Goal: Browse casually: Explore the website without a specific task or goal

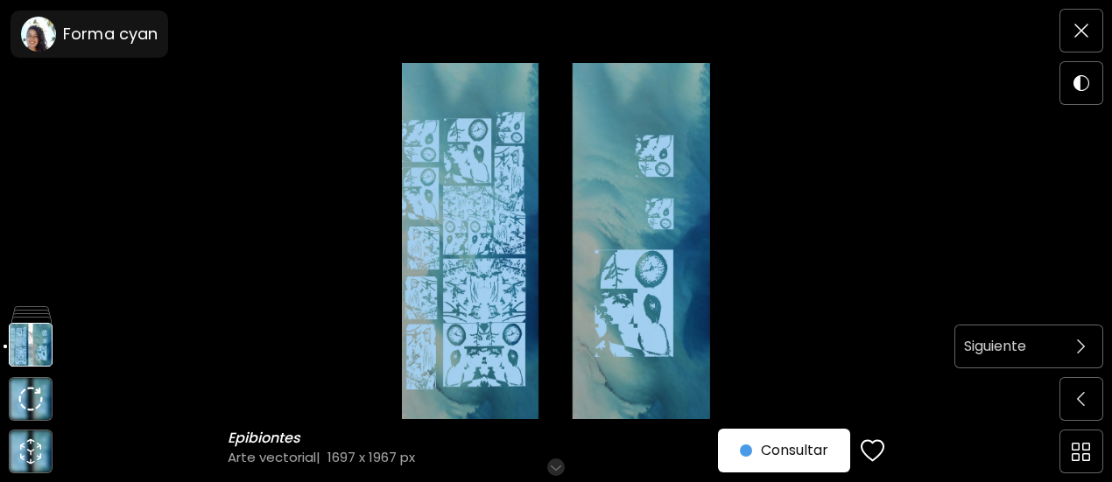
click at [1084, 365] on span at bounding box center [1081, 346] width 37 height 37
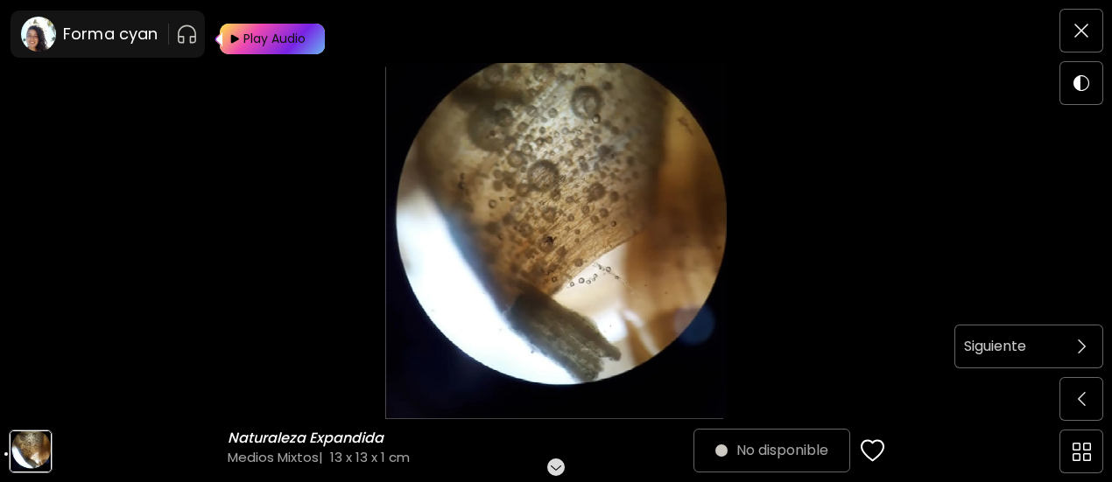
click at [1084, 362] on span at bounding box center [1081, 346] width 37 height 37
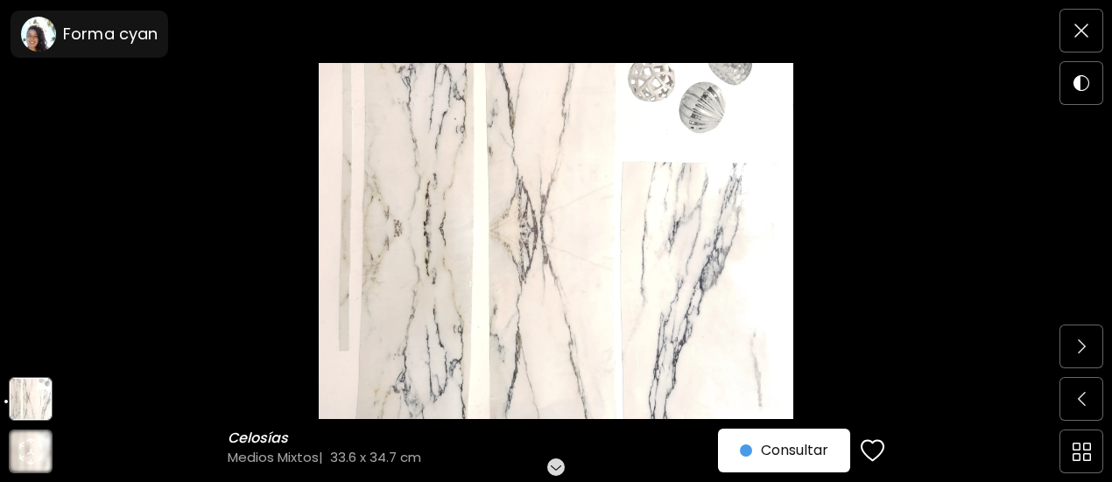
click at [1084, 362] on span at bounding box center [1081, 346] width 37 height 37
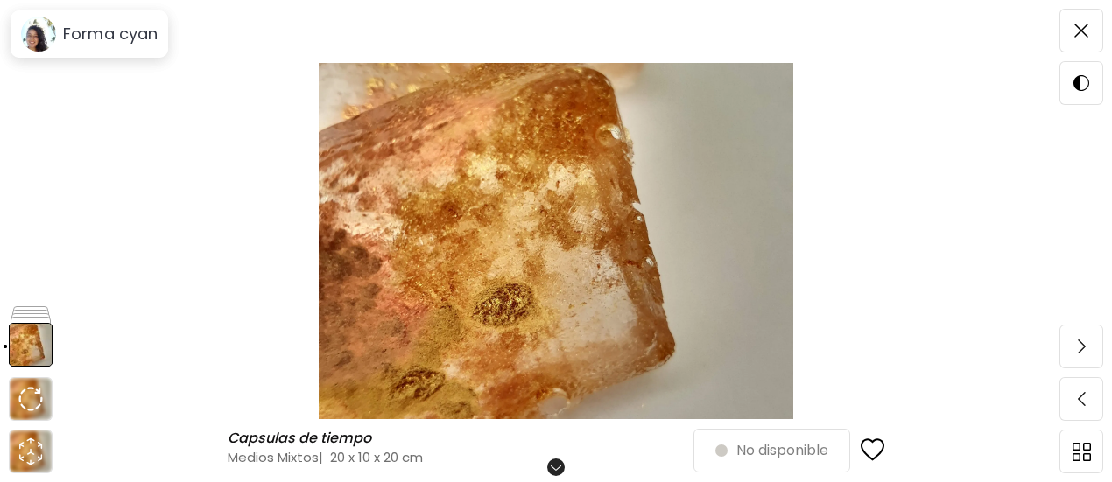
click at [1084, 362] on span at bounding box center [1081, 346] width 37 height 37
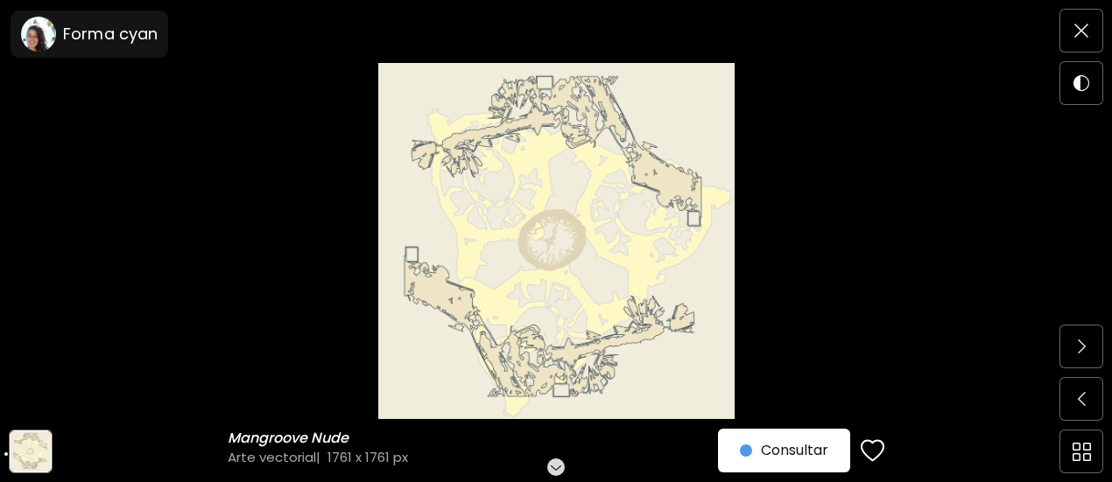
scroll to position [279, 0]
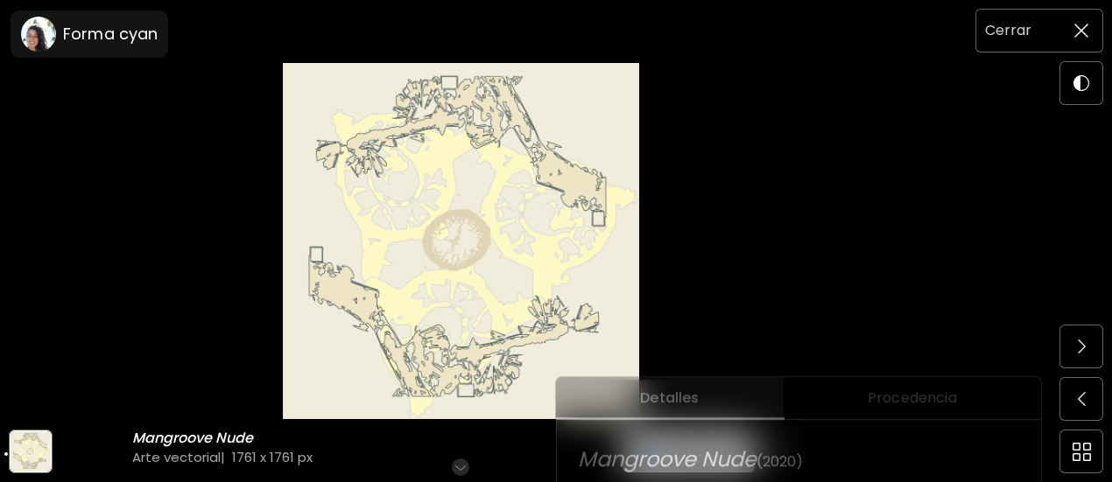
click at [1092, 17] on span at bounding box center [1081, 30] width 37 height 37
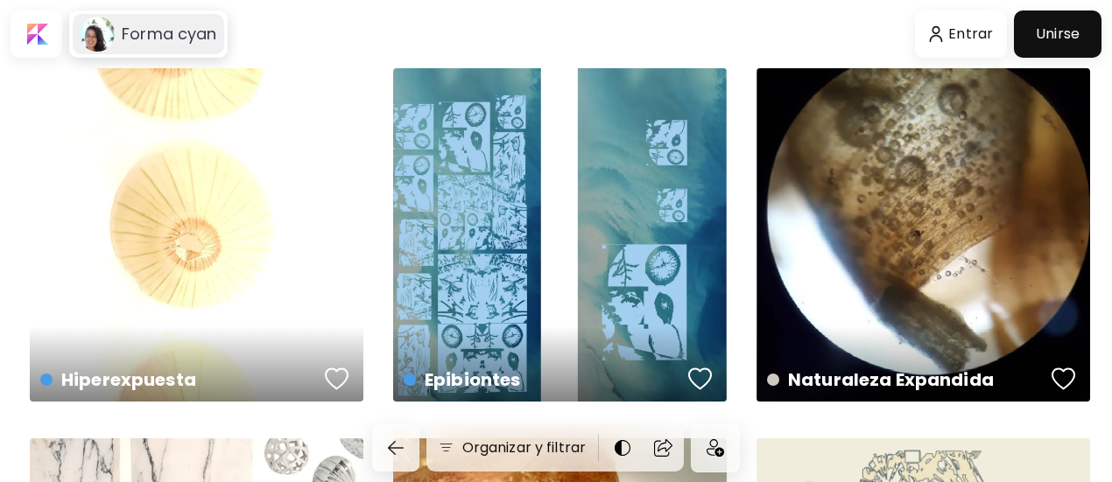
click at [95, 25] on image at bounding box center [97, 34] width 35 height 35
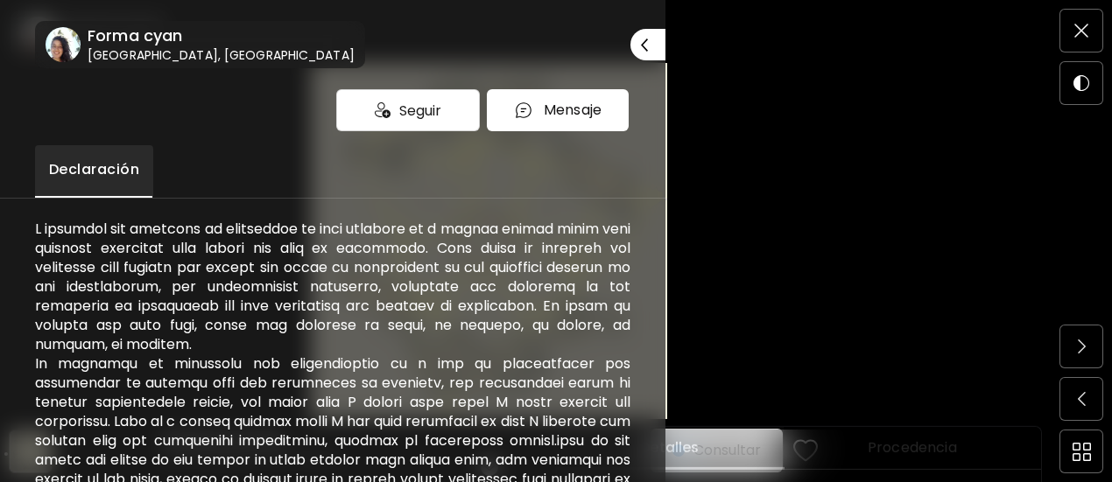
scroll to position [279, 0]
click at [630, 42] on p "Cerrar" at bounding box center [635, 45] width 39 height 12
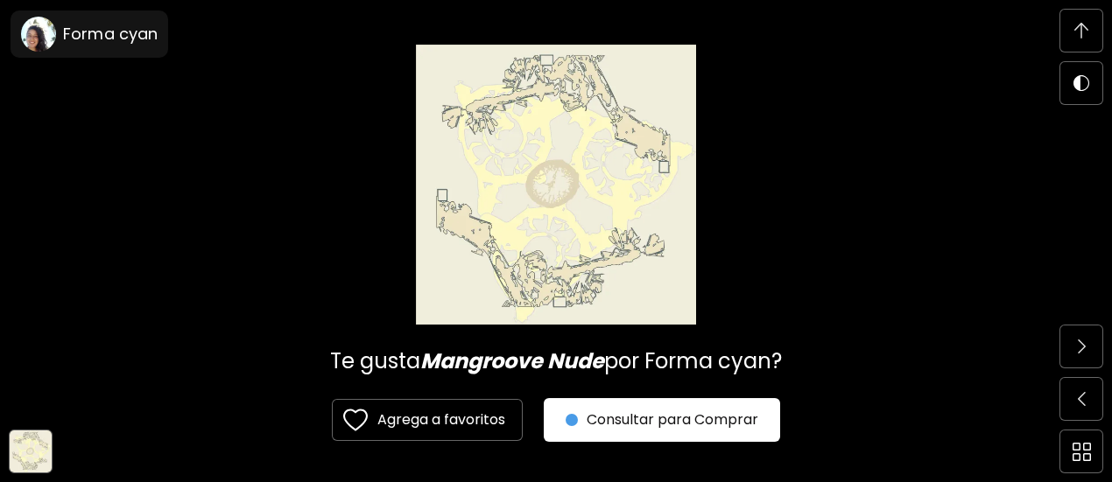
scroll to position [3498, 0]
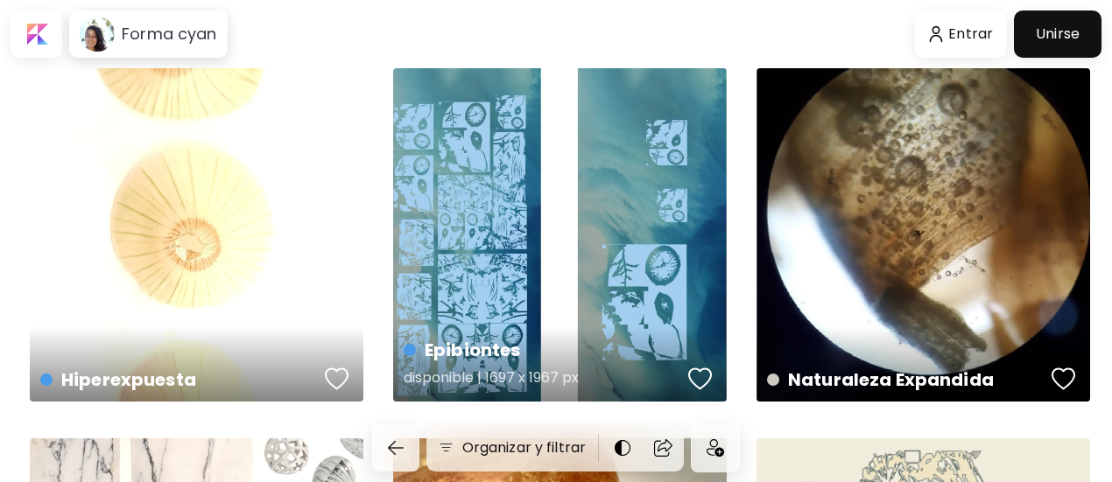
click at [488, 268] on div "Epibiontes disponible | 1697 x 1967 px" at bounding box center [560, 235] width 334 height 334
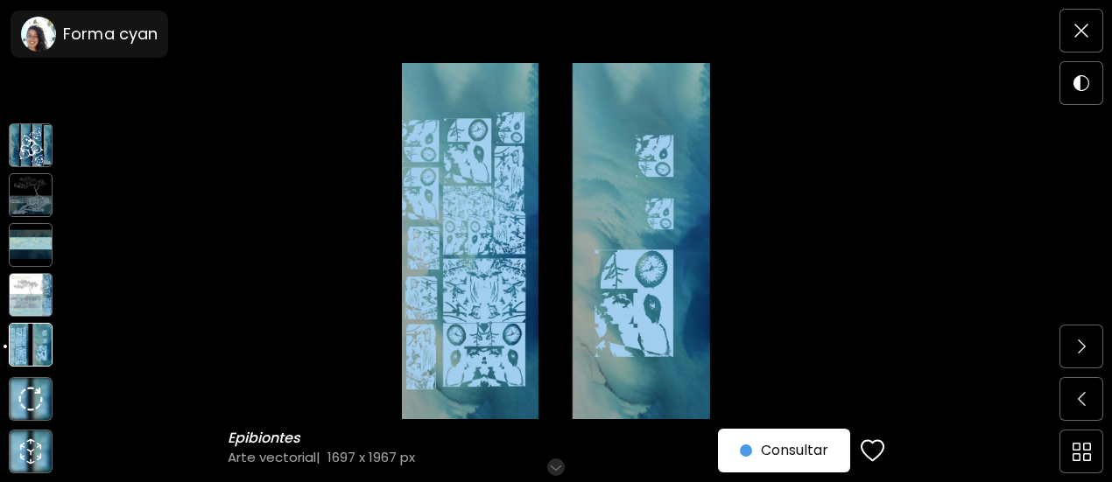
click at [37, 342] on img at bounding box center [31, 345] width 44 height 44
click at [32, 292] on img at bounding box center [31, 295] width 44 height 44
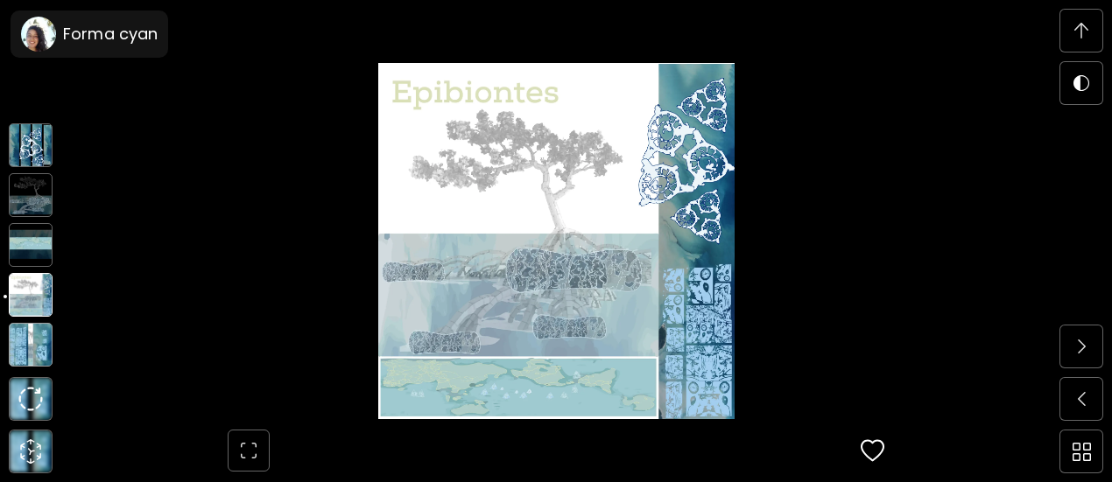
click at [40, 151] on img at bounding box center [31, 145] width 44 height 44
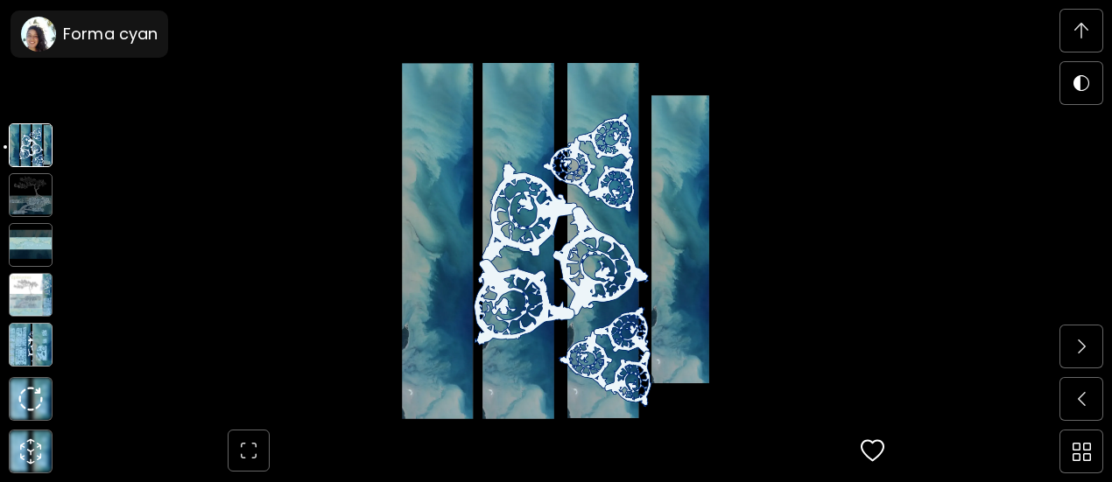
click at [41, 234] on img at bounding box center [31, 245] width 44 height 44
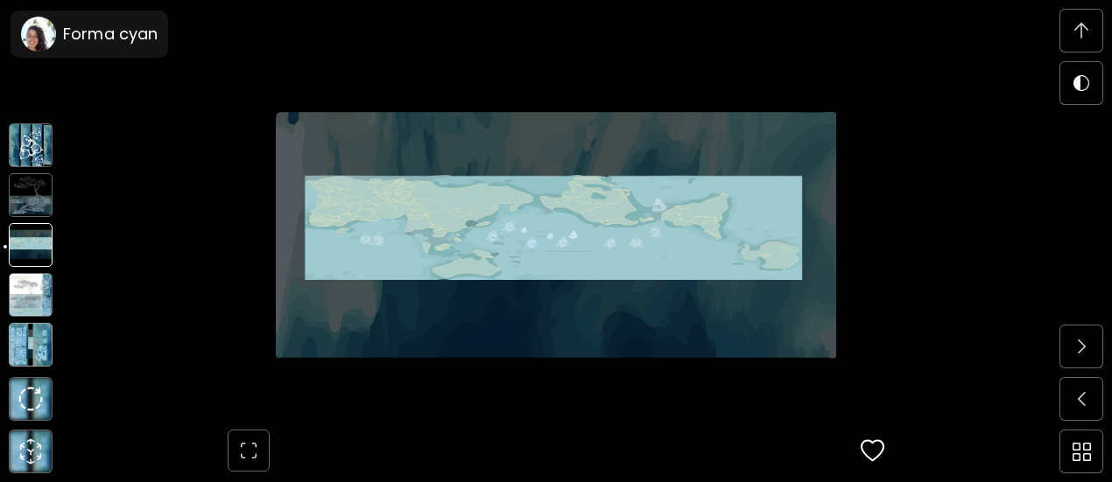
click at [37, 207] on img at bounding box center [31, 195] width 44 height 44
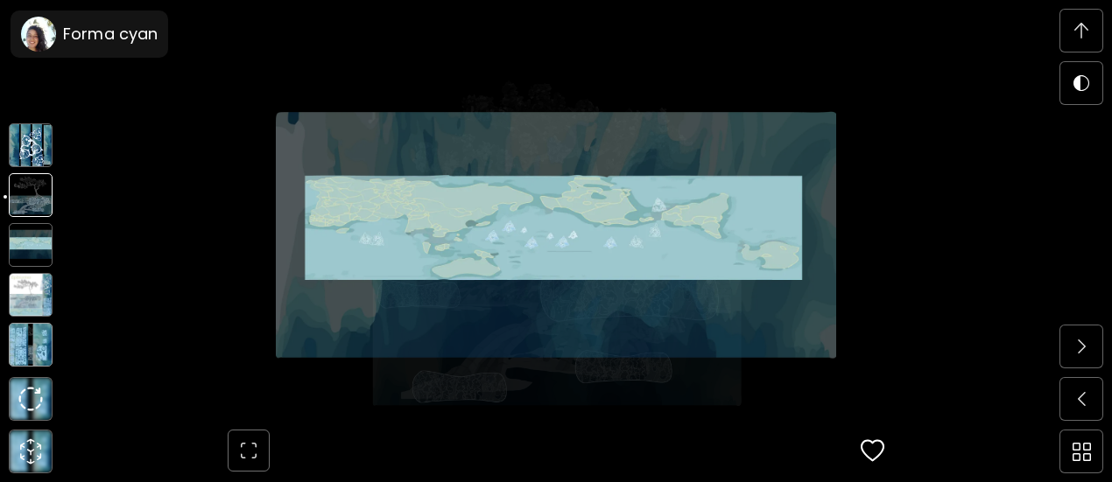
scroll to position [3628, 0]
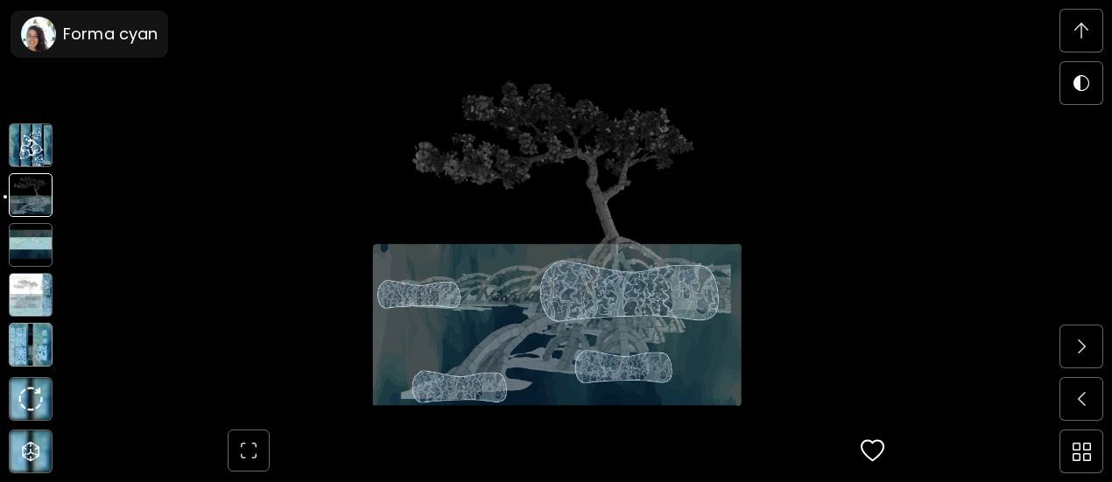
click at [33, 304] on img at bounding box center [31, 295] width 44 height 44
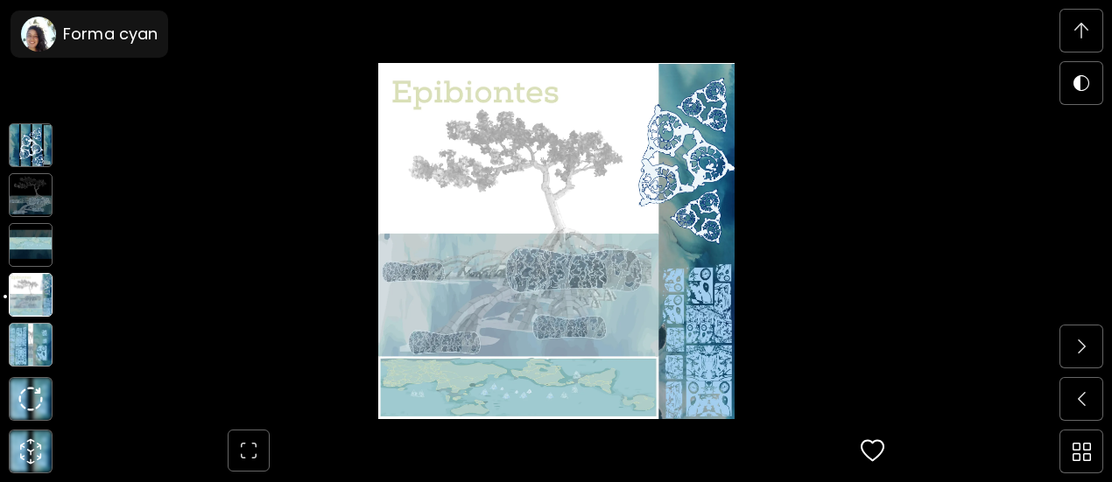
click at [35, 354] on img at bounding box center [31, 345] width 44 height 44
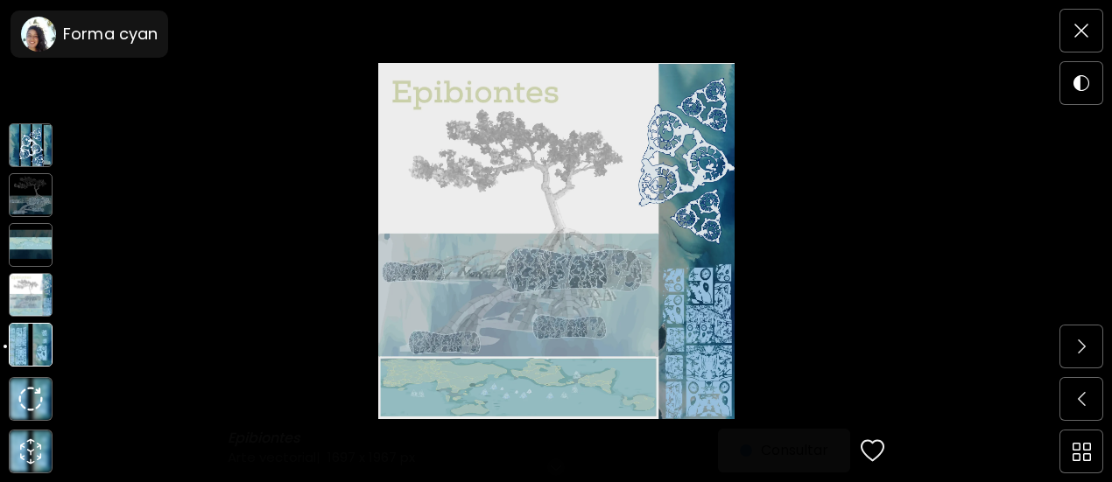
scroll to position [0, 0]
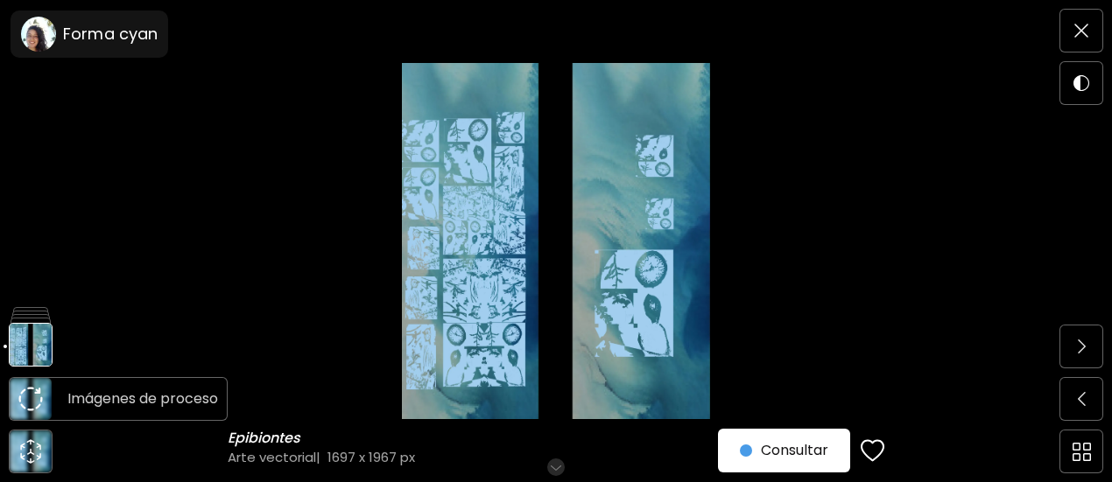
click at [39, 404] on img at bounding box center [30, 399] width 25 height 25
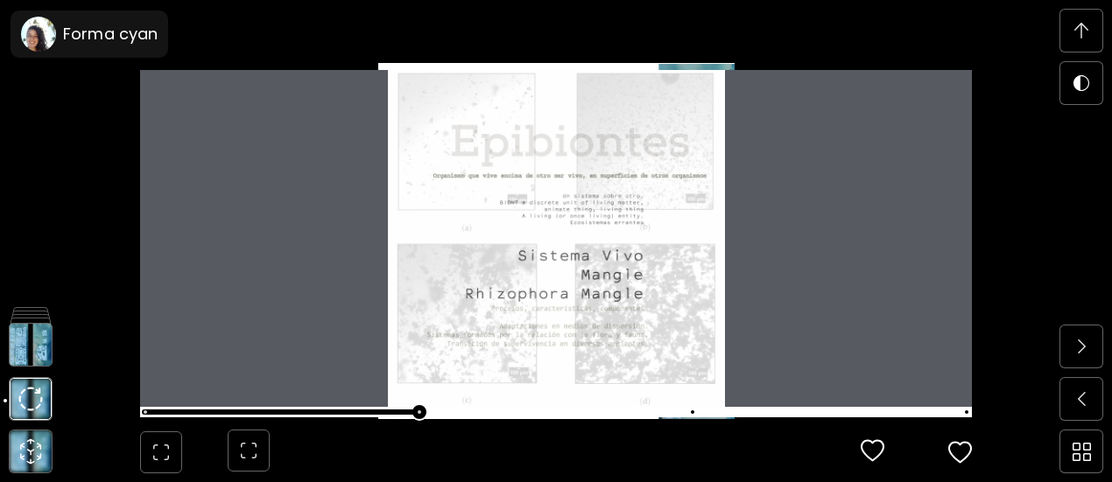
scroll to position [7299, 0]
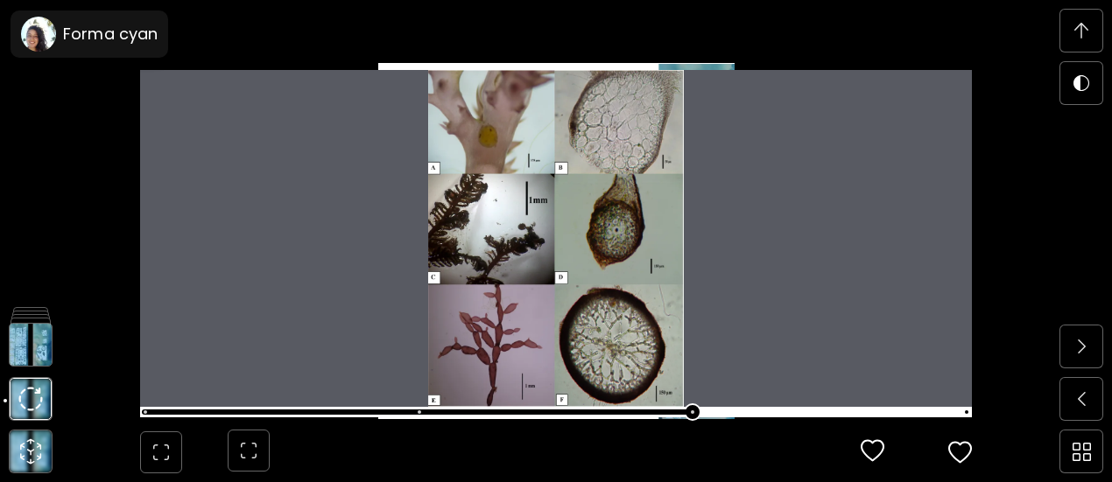
click at [732, 413] on span at bounding box center [556, 412] width 832 height 11
click at [798, 412] on span at bounding box center [554, 412] width 821 height 25
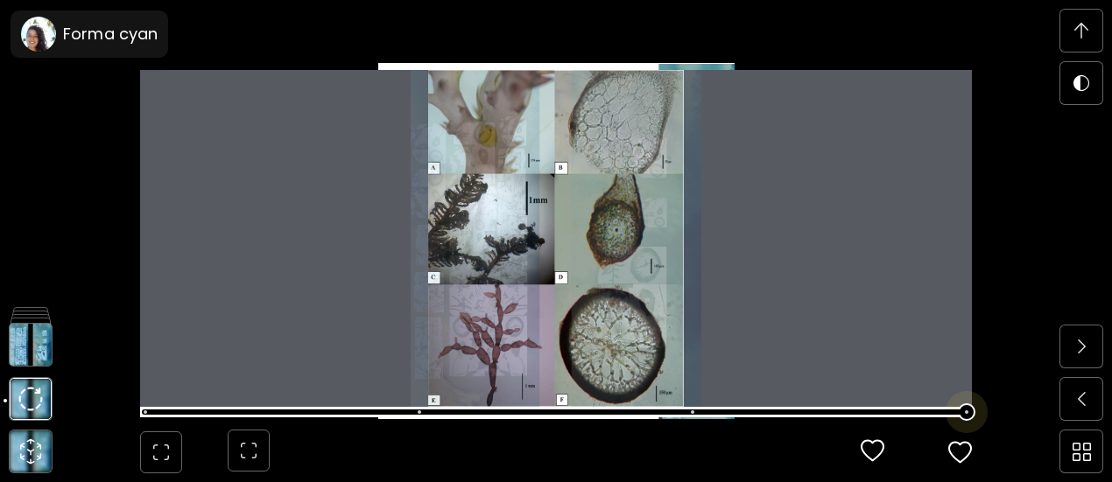
scroll to position [7911, 0]
click at [846, 412] on span at bounding box center [554, 412] width 821 height 25
